Goal: Task Accomplishment & Management: Manage account settings

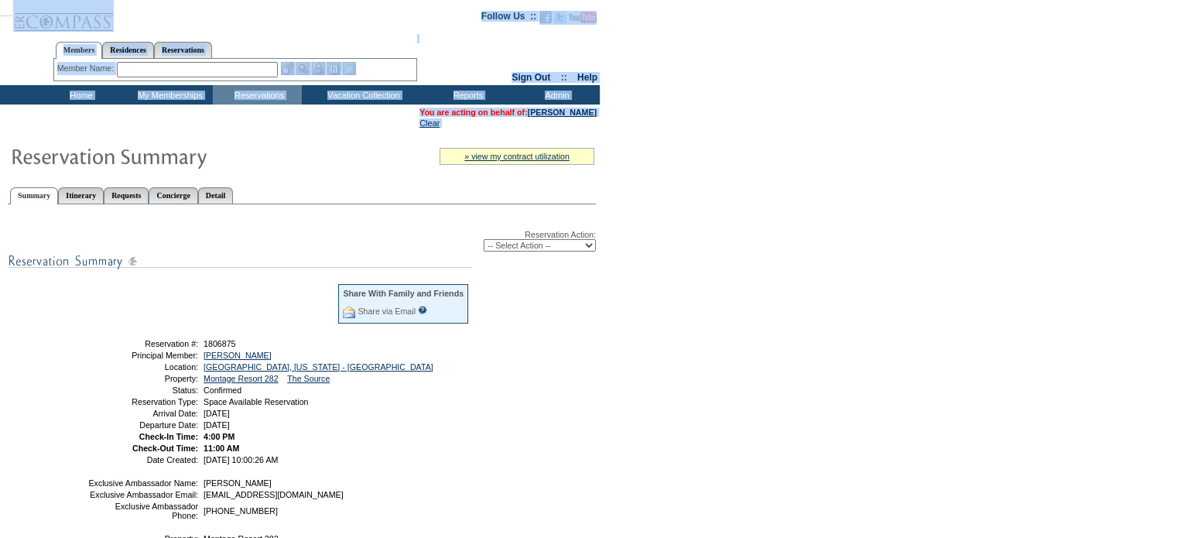
drag, startPoint x: 875, startPoint y: 80, endPoint x: 1103, endPoint y: 235, distance: 275.7
click at [1103, 235] on form "Follow Us ::" at bounding box center [588, 377] width 1177 height 754
click at [409, 389] on td "Confirmed" at bounding box center [334, 389] width 269 height 9
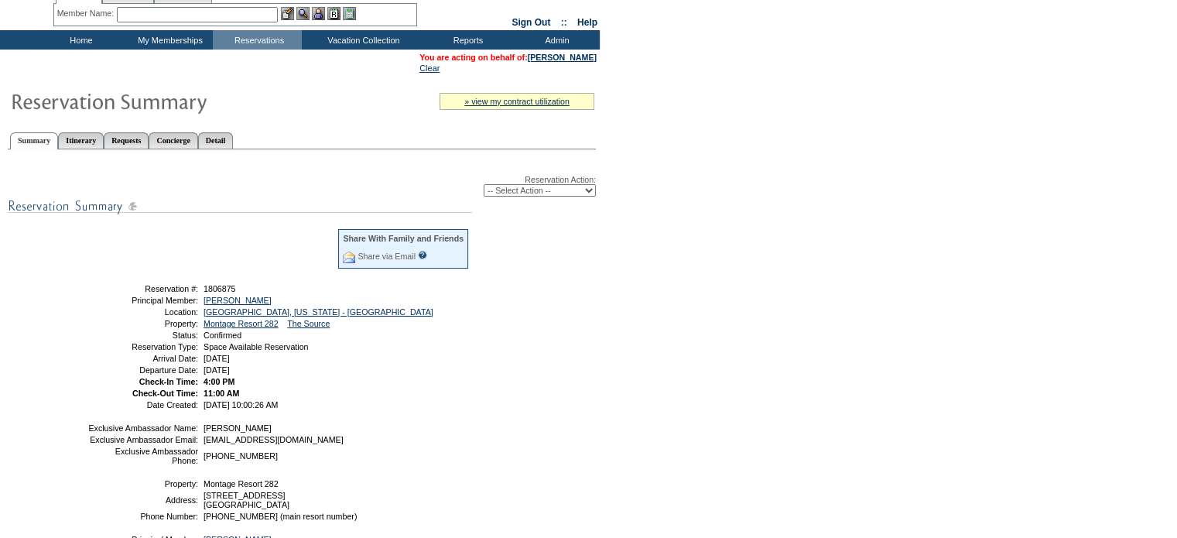
scroll to position [54, 0]
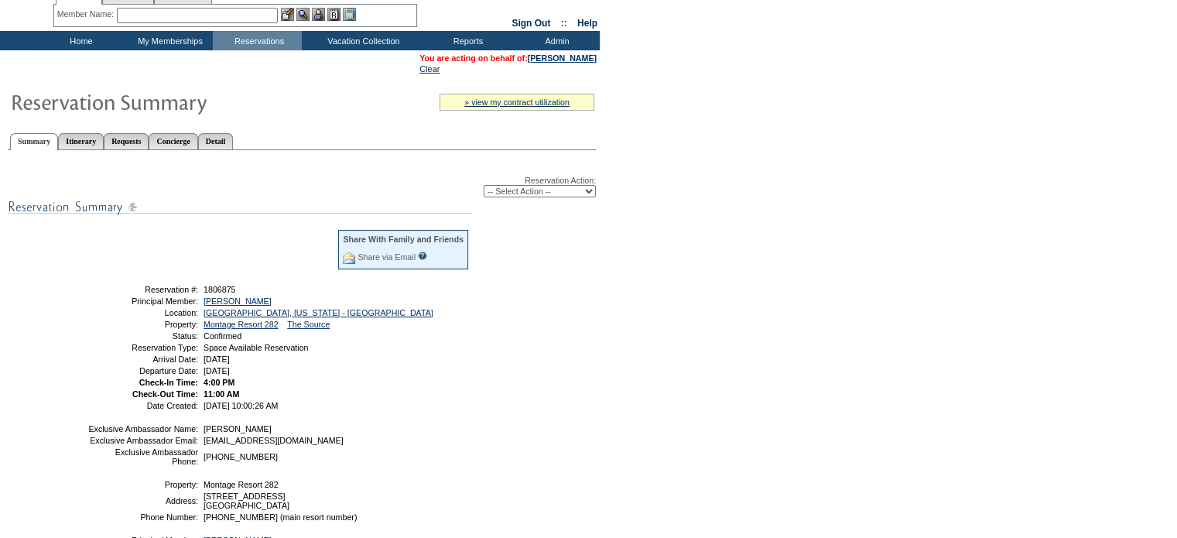
click at [503, 386] on div "Reservation Action: -- Select Action -- Modify Reservation Dates Modify Reserva…" at bounding box center [302, 384] width 588 height 451
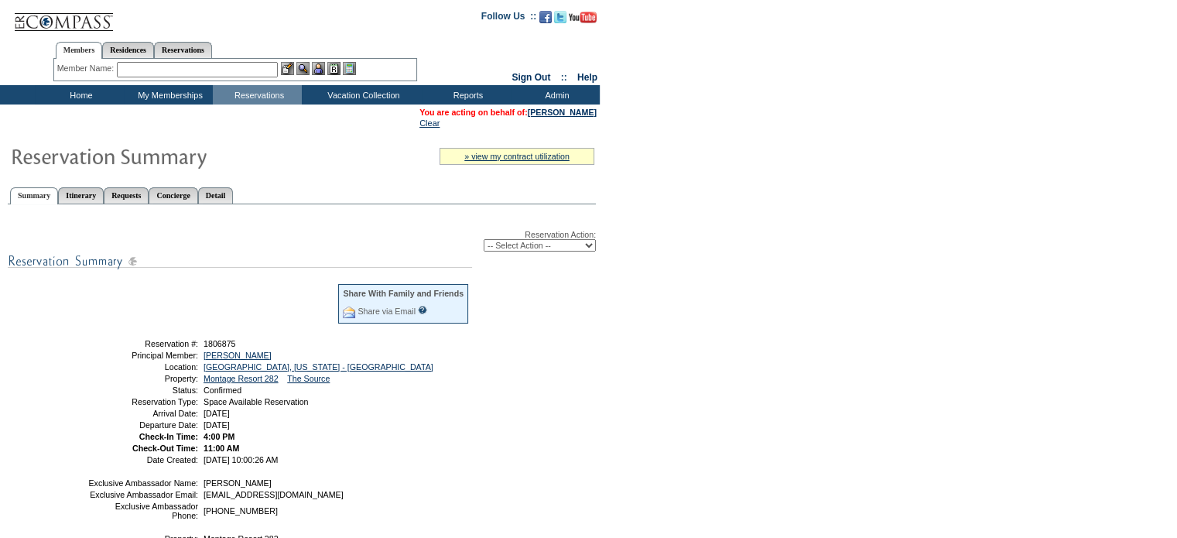
drag, startPoint x: 846, startPoint y: 326, endPoint x: 626, endPoint y: 249, distance: 232.8
click at [626, 249] on form "Follow Us ::" at bounding box center [588, 377] width 1177 height 754
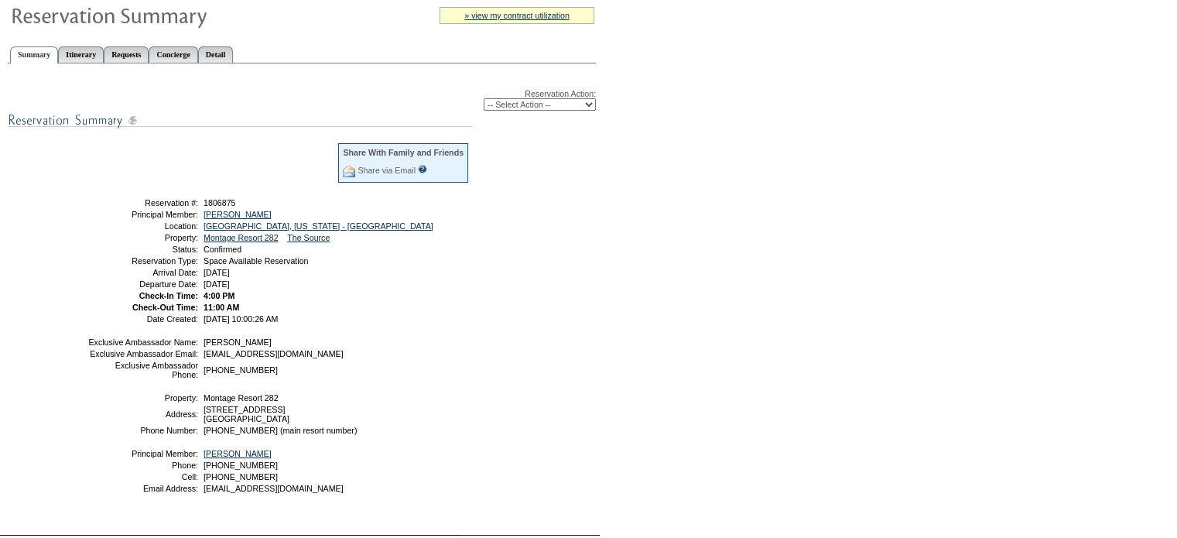
scroll to position [149, 0]
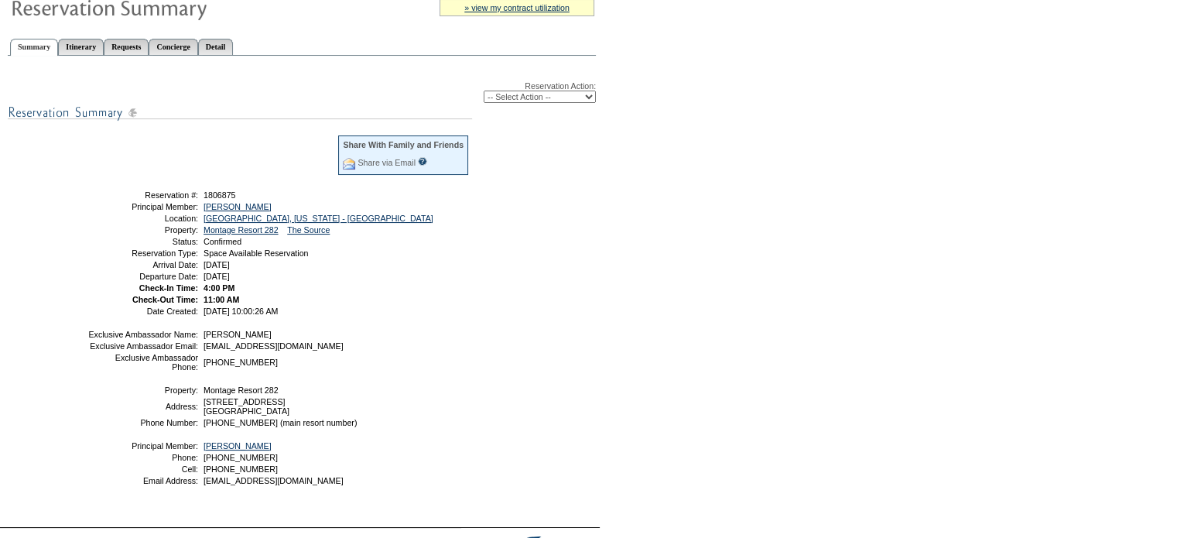
click at [396, 90] on div "Reservation Action: -- Select Action -- Modify Reservation Dates Modify Reserva…" at bounding box center [302, 92] width 588 height 22
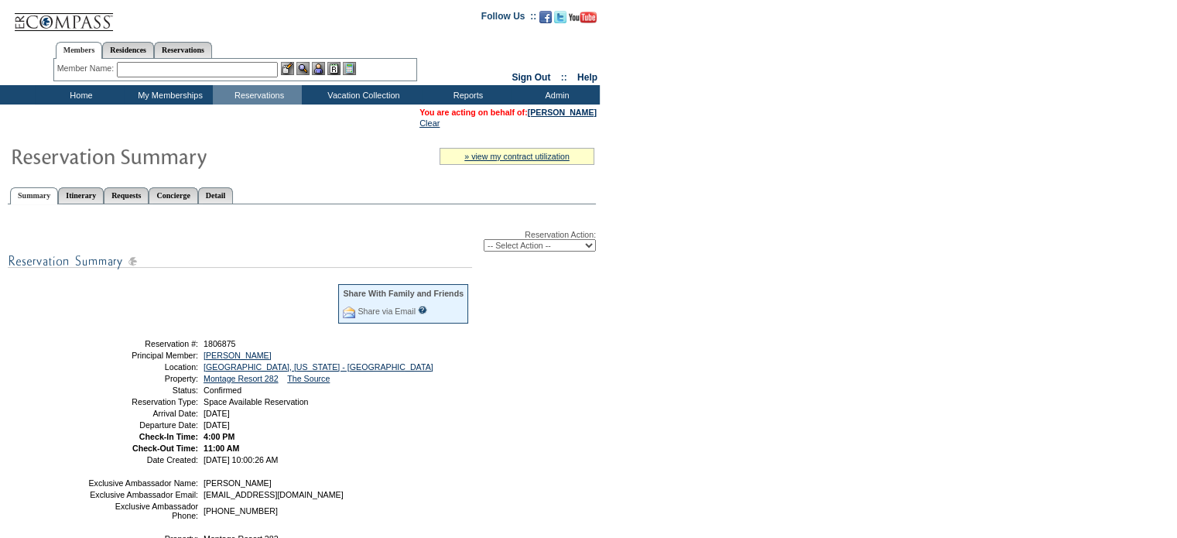
click at [166, 74] on input "text" at bounding box center [197, 69] width 161 height 15
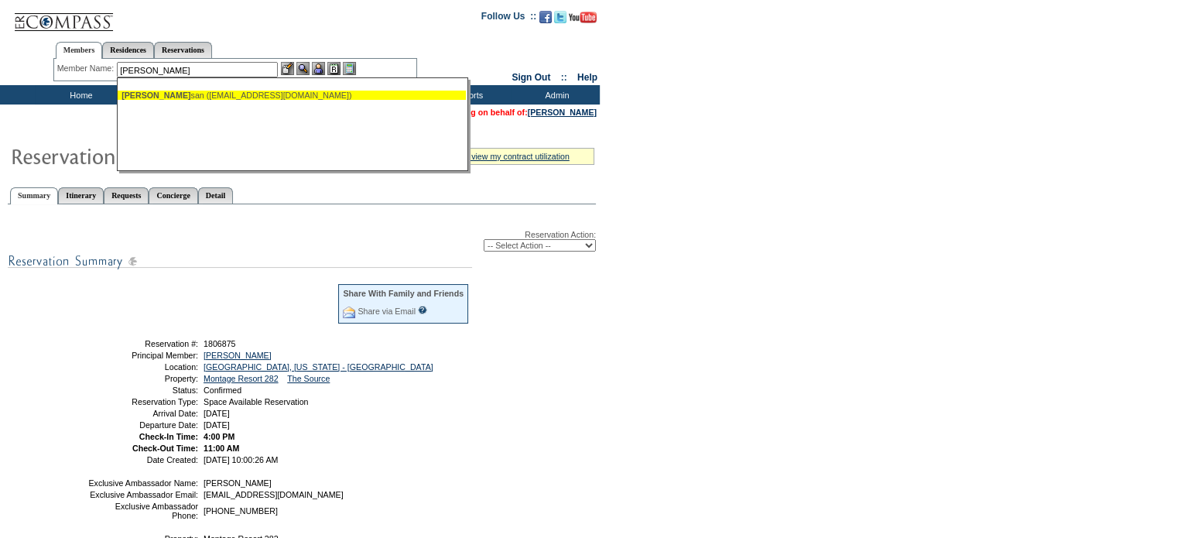
click at [152, 99] on ul "[PERSON_NAME] ([EMAIL_ADDRESS][DOMAIN_NAME])" at bounding box center [292, 95] width 348 height 17
click at [155, 98] on span "[PERSON_NAME]" at bounding box center [156, 95] width 69 height 9
type input "[PERSON_NAME] ([EMAIL_ADDRESS][DOMAIN_NAME])"
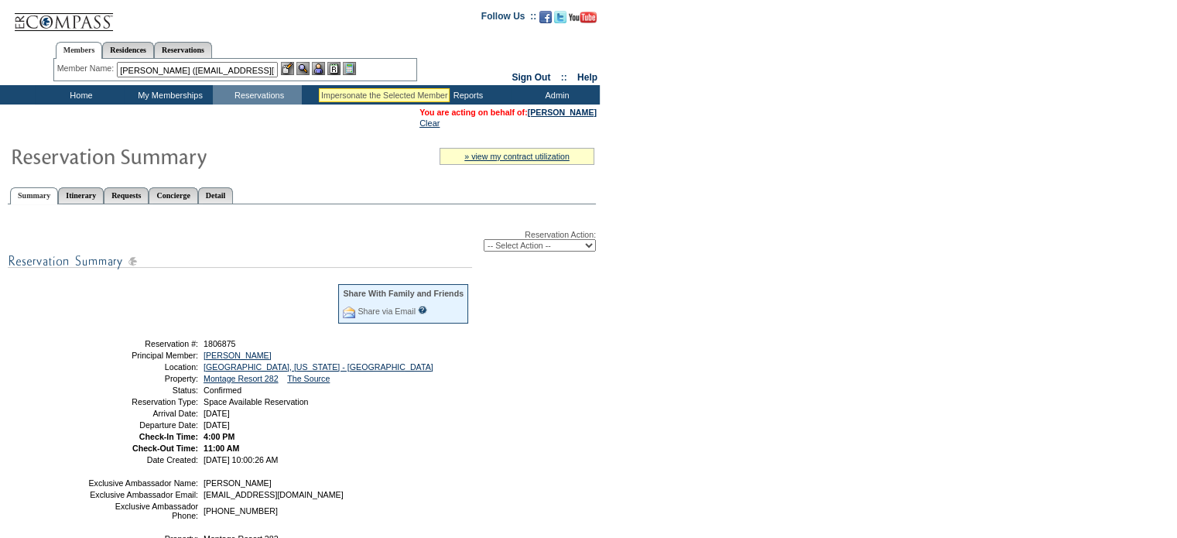
click at [319, 69] on img at bounding box center [318, 68] width 13 height 13
click at [308, 68] on img at bounding box center [302, 68] width 13 height 13
